Goal: Register for event/course

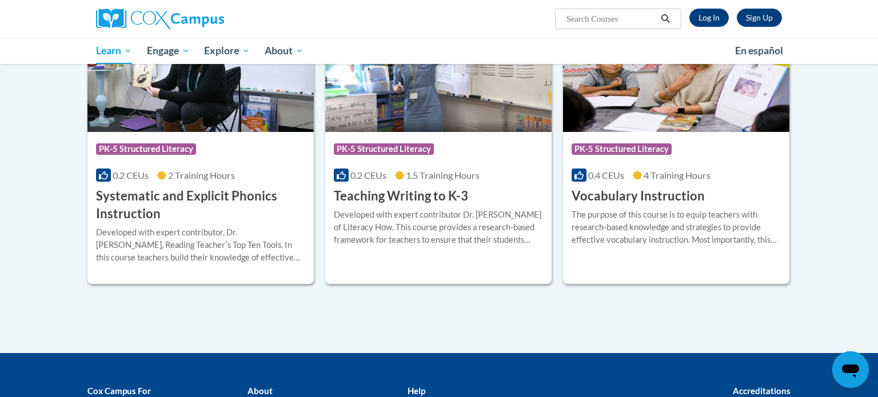
scroll to position [1281, 0]
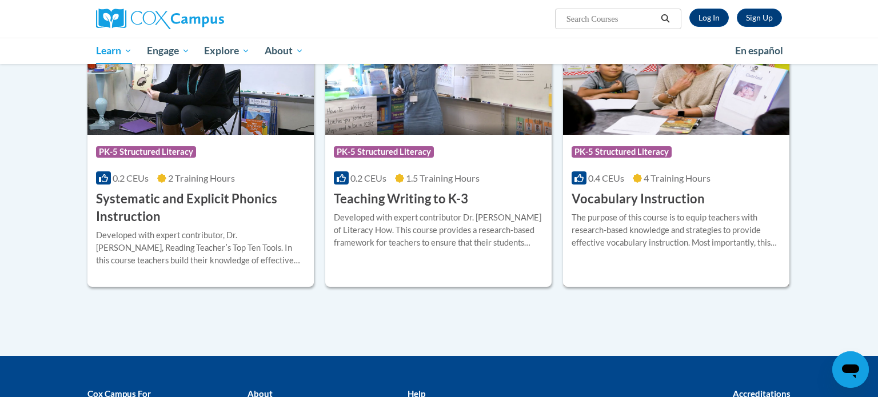
click at [596, 200] on h3 "Vocabulary Instruction" at bounding box center [638, 199] width 133 height 18
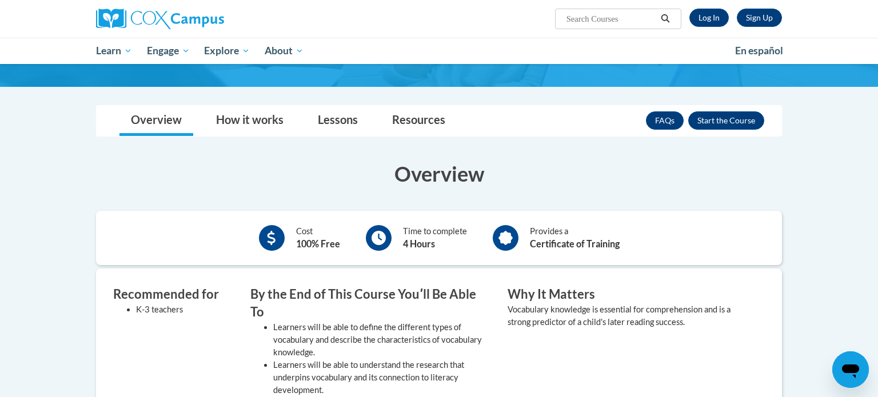
scroll to position [128, 0]
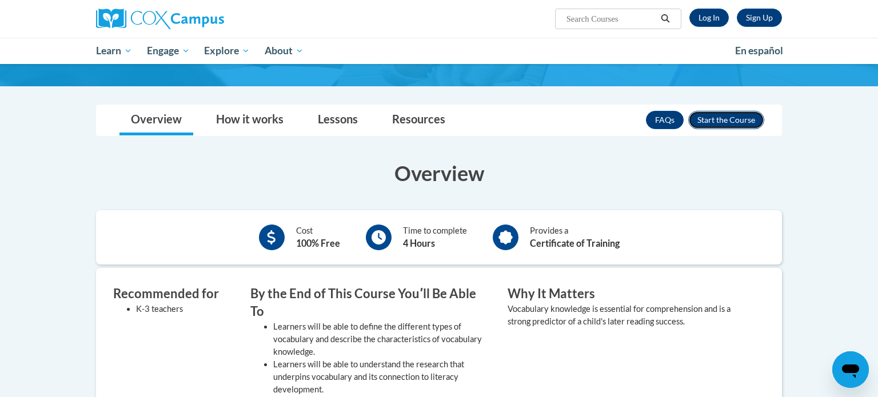
click at [718, 118] on button "Enroll" at bounding box center [727, 120] width 76 height 18
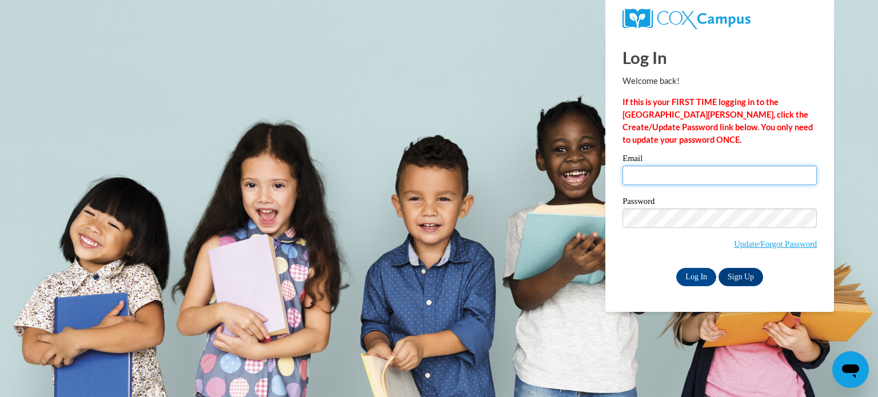
click at [650, 172] on input "Email" at bounding box center [720, 175] width 194 height 19
type input "alice.painter@wrps.net"
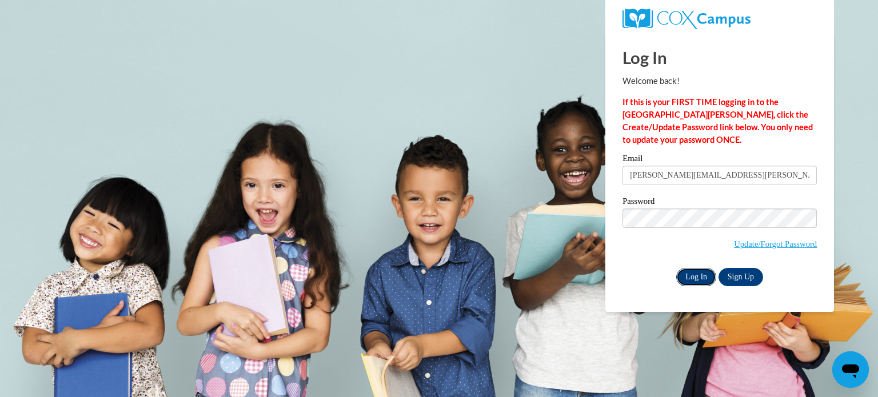
click at [699, 279] on input "Log In" at bounding box center [697, 277] width 40 height 18
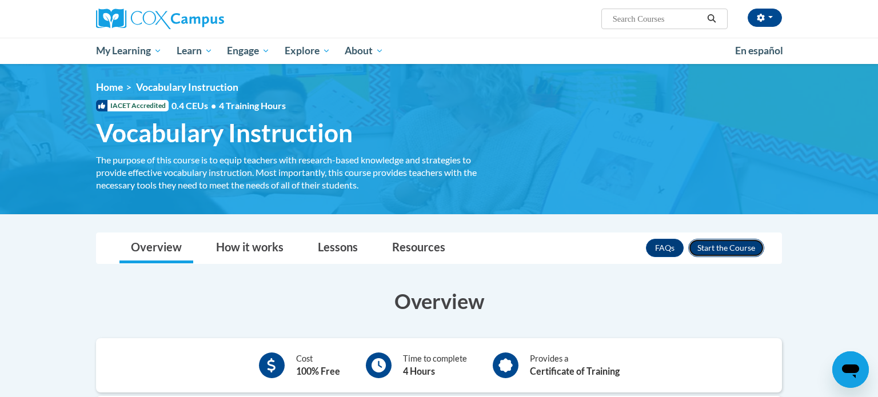
click at [723, 250] on button "Enroll" at bounding box center [727, 248] width 76 height 18
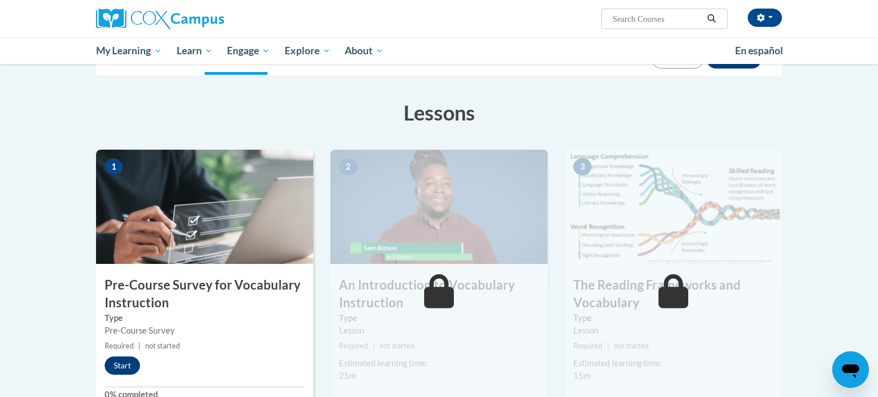
scroll to position [153, 0]
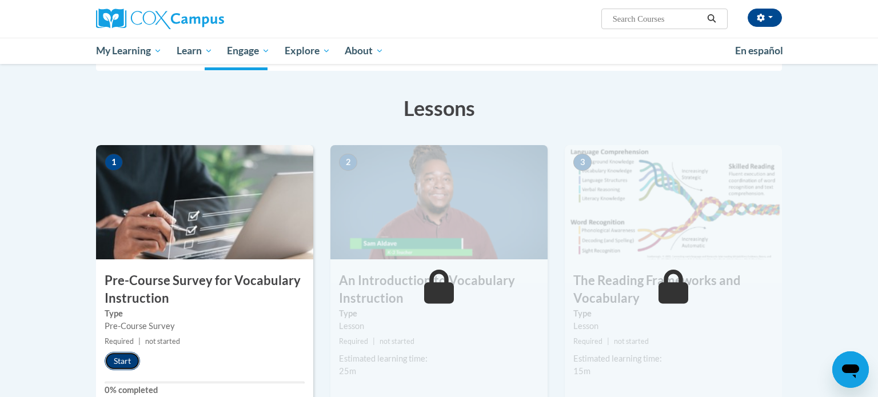
click at [121, 360] on button "Start" at bounding box center [122, 361] width 35 height 18
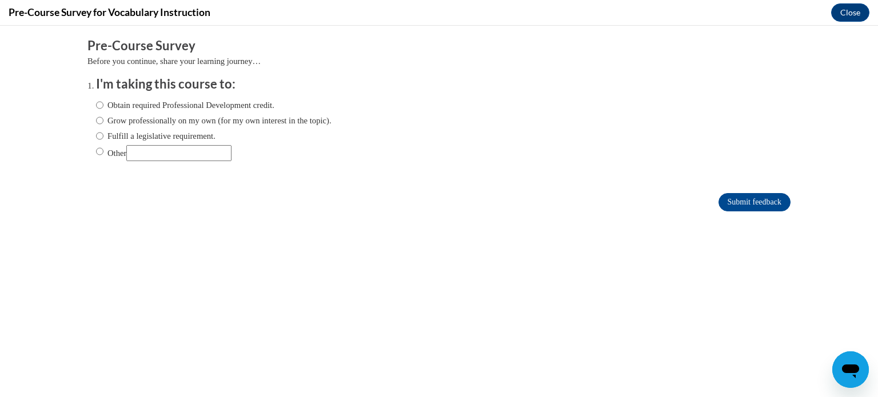
scroll to position [0, 0]
click at [97, 151] on input "Other" at bounding box center [99, 151] width 7 height 13
radio input "true"
click at [154, 156] on input "Other" at bounding box center [178, 153] width 105 height 16
type input "nonrequired"
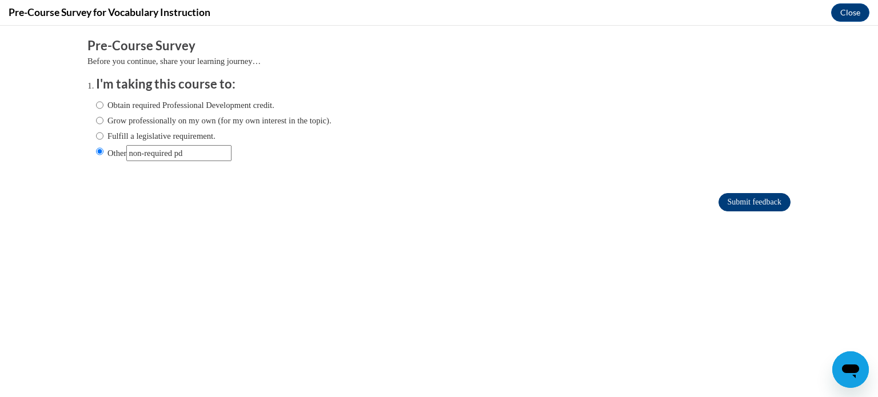
type input "non-required pd"
click at [765, 204] on input "Submit feedback" at bounding box center [755, 202] width 72 height 18
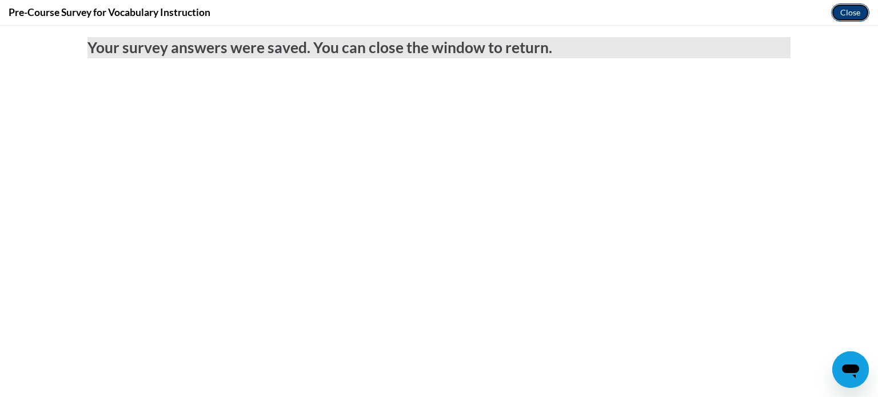
click at [855, 14] on button "Close" at bounding box center [851, 12] width 38 height 18
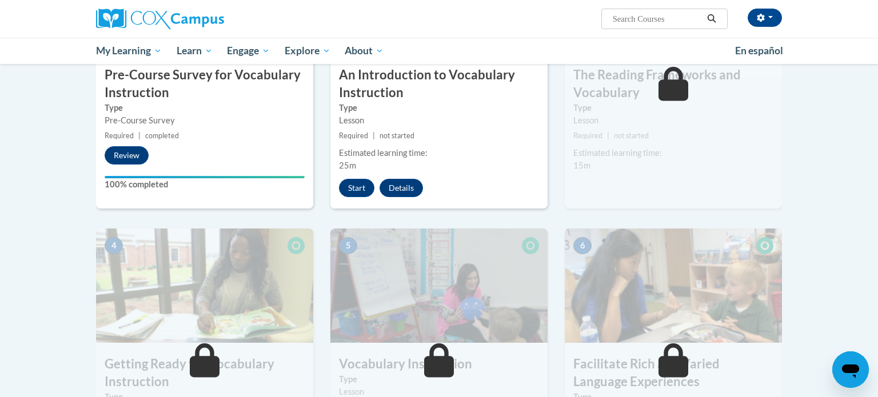
scroll to position [355, 0]
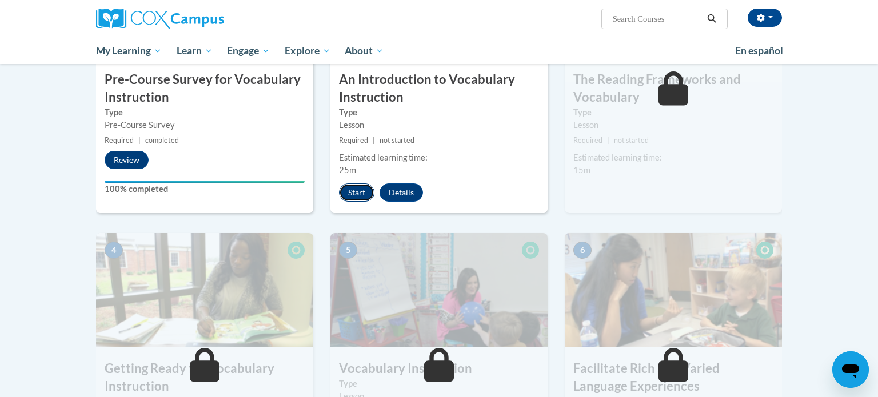
click at [353, 189] on button "Start" at bounding box center [356, 193] width 35 height 18
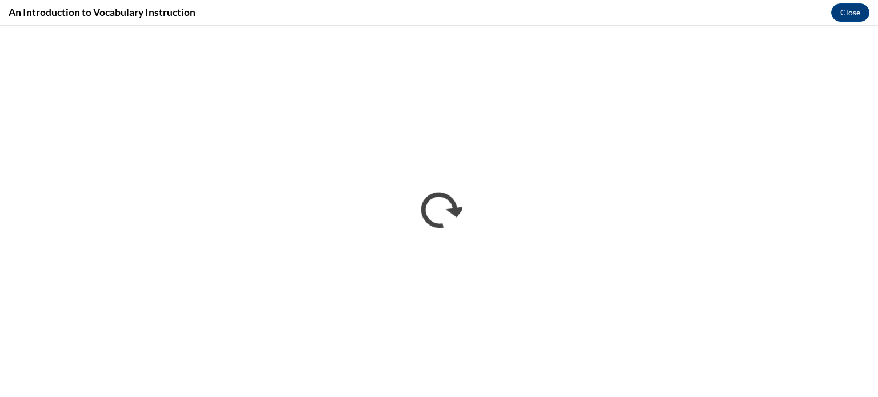
scroll to position [0, 0]
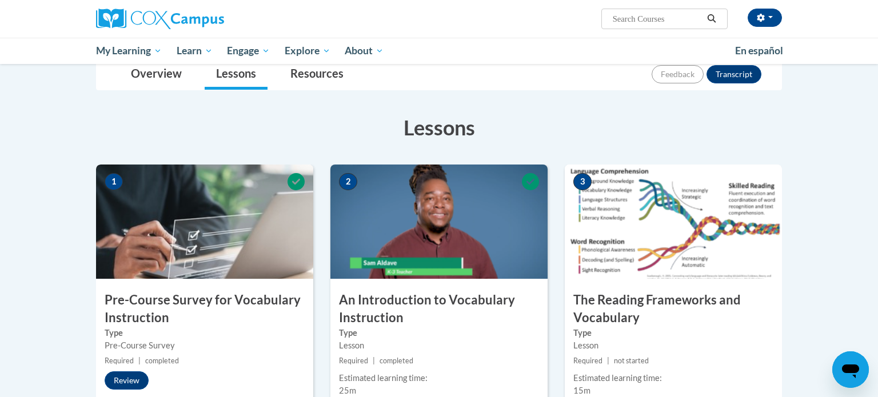
scroll to position [135, 0]
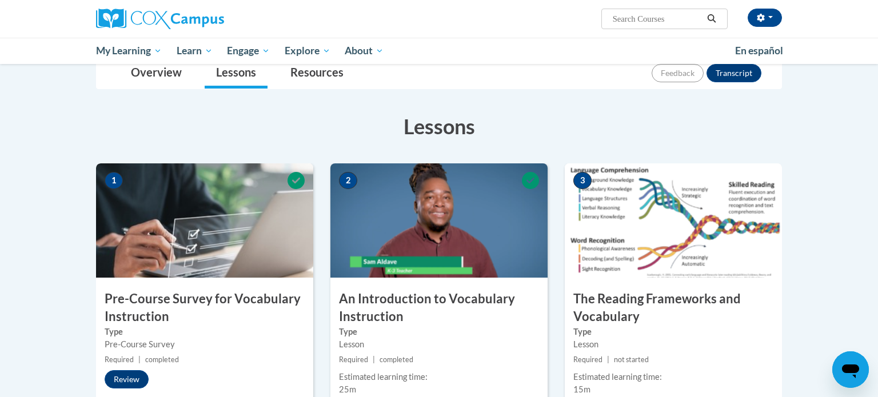
click at [670, 296] on h3 "The Reading Frameworks and Vocabulary" at bounding box center [673, 308] width 217 height 35
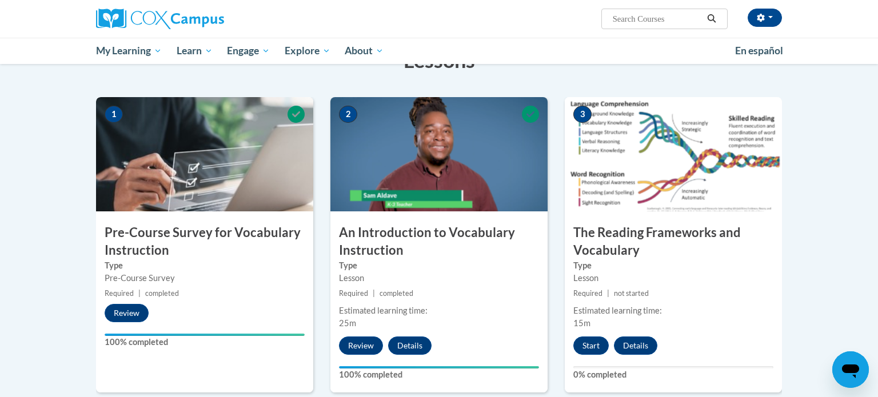
scroll to position [210, 0]
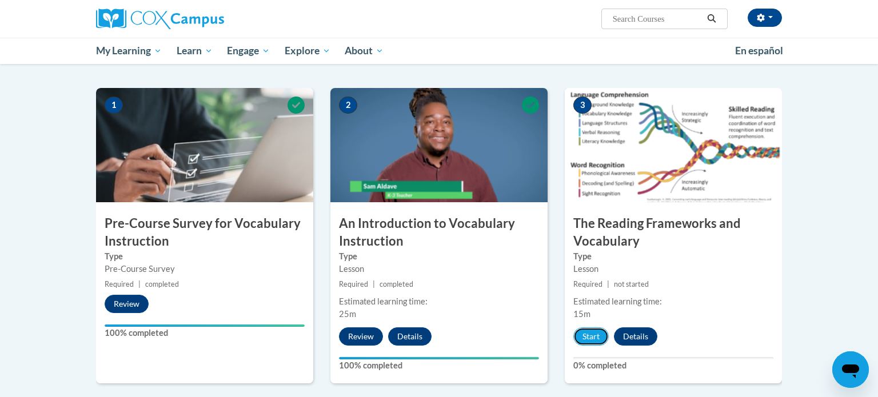
click at [594, 335] on button "Start" at bounding box center [591, 337] width 35 height 18
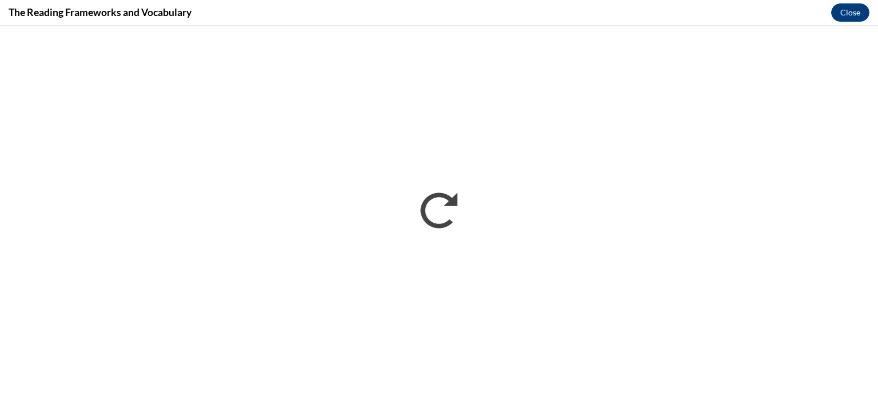
scroll to position [0, 0]
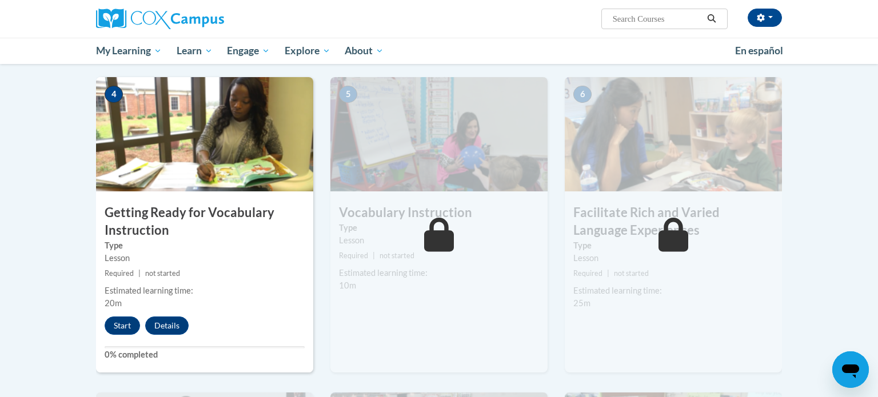
scroll to position [536, 0]
click at [118, 328] on button "Start" at bounding box center [122, 326] width 35 height 18
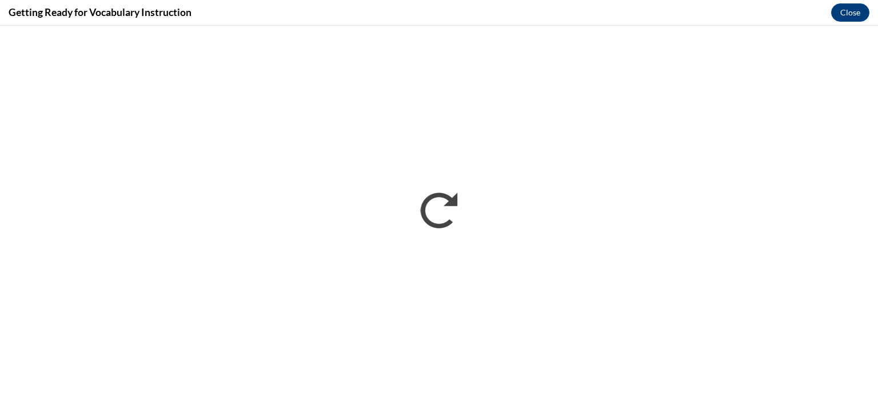
scroll to position [0, 0]
